Goal: Find specific page/section: Find specific page/section

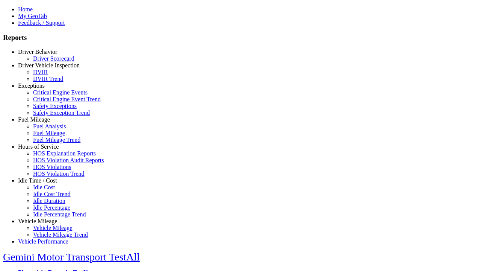
click at [43, 183] on link "Idle Time / Cost" at bounding box center [37, 180] width 39 height 6
click at [49, 190] on link "Idle Cost" at bounding box center [44, 187] width 22 height 6
select select
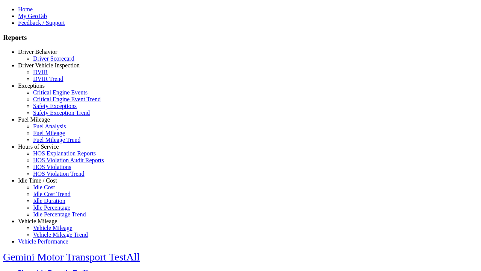
select select
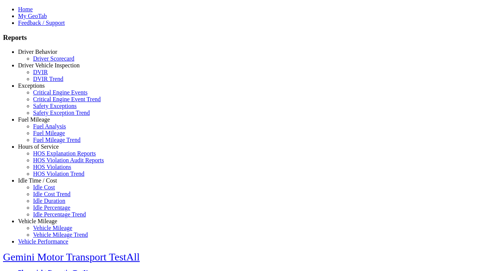
select select
